Goal: Information Seeking & Learning: Learn about a topic

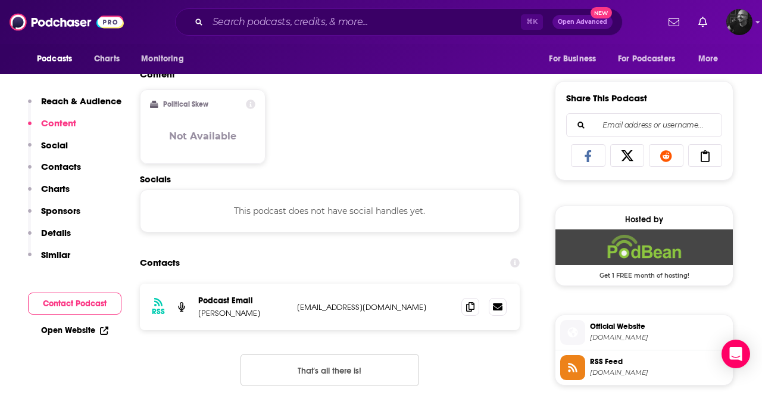
scroll to position [725, 0]
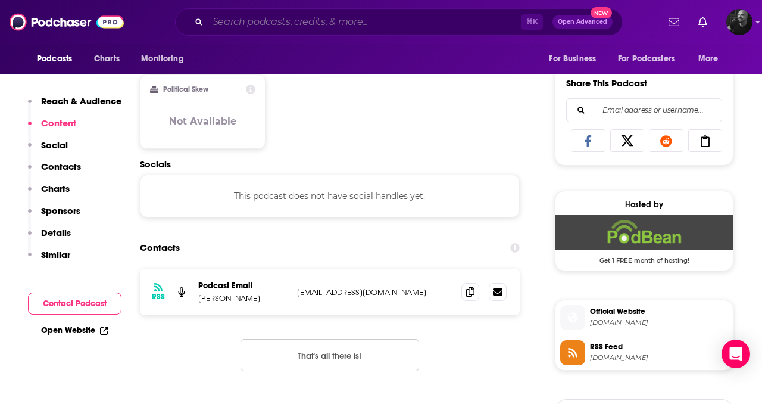
click at [339, 25] on input "Search podcasts, credits, & more..." at bounding box center [364, 22] width 313 height 19
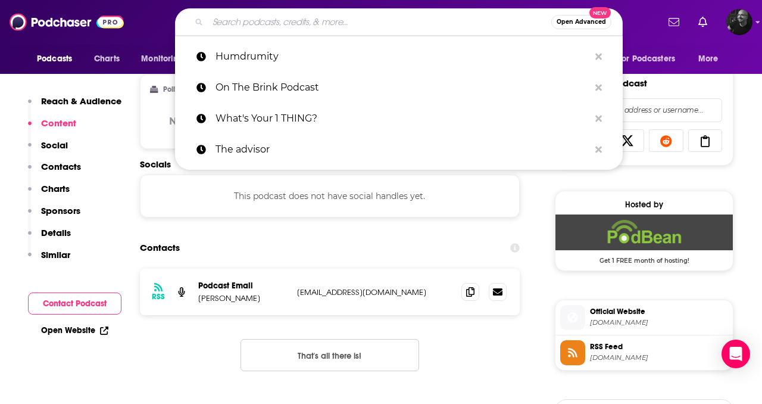
paste input "The Audacious Living Podcast"
type input "The Audacious Living Podcast"
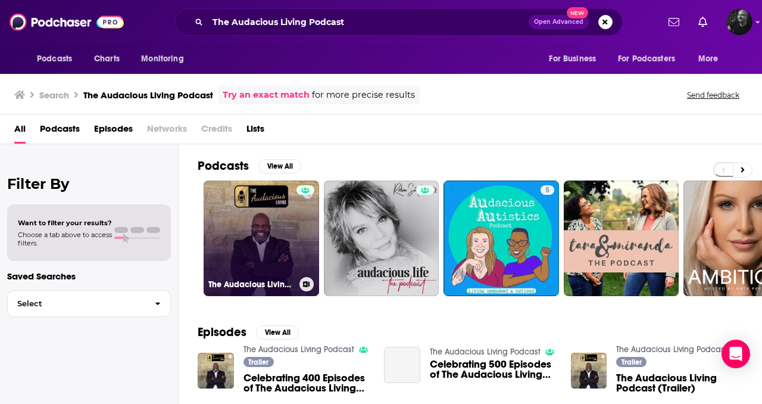
click at [249, 226] on link "The Audacious Living Podcast" at bounding box center [261, 237] width 115 height 115
